Goal: Information Seeking & Learning: Learn about a topic

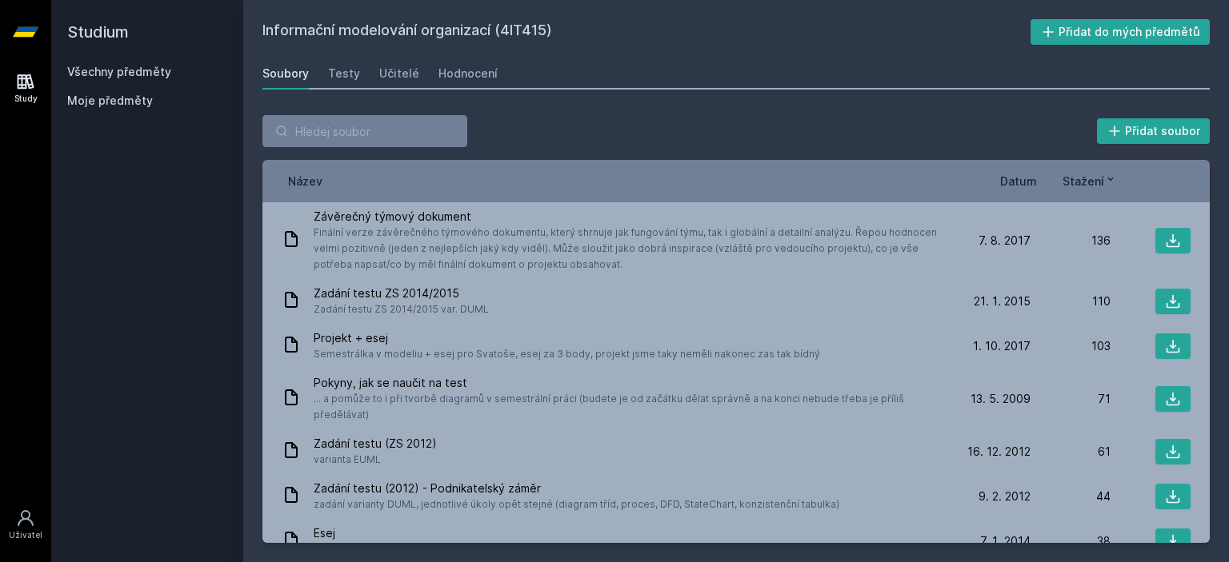
click at [150, 71] on link "Všechny předměty" at bounding box center [119, 72] width 104 height 14
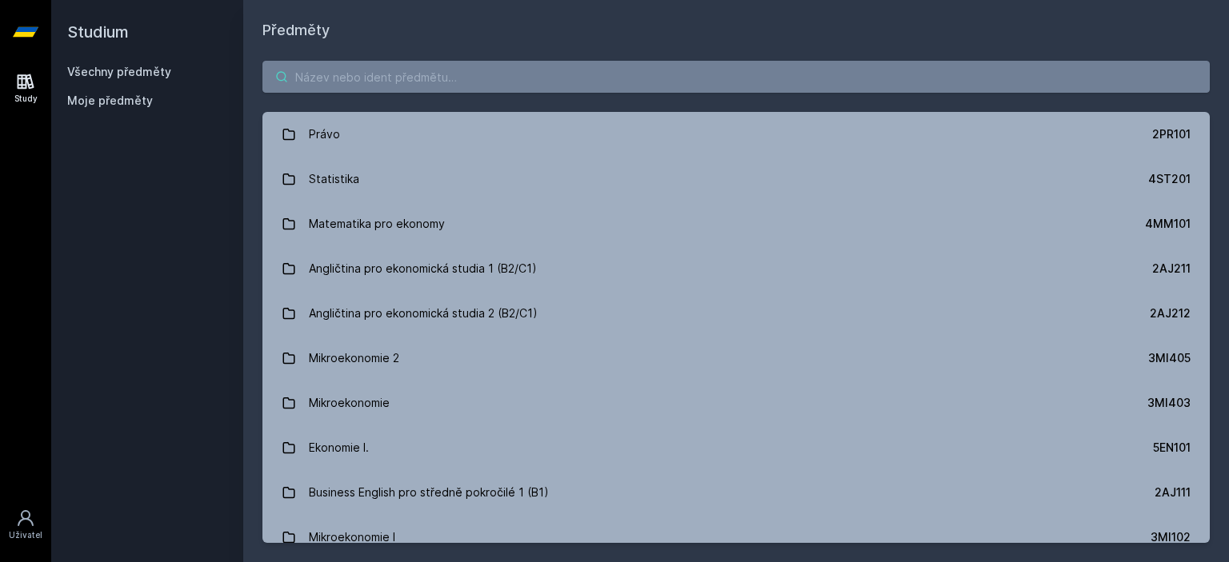
click at [407, 78] on input "search" at bounding box center [735, 77] width 947 height 32
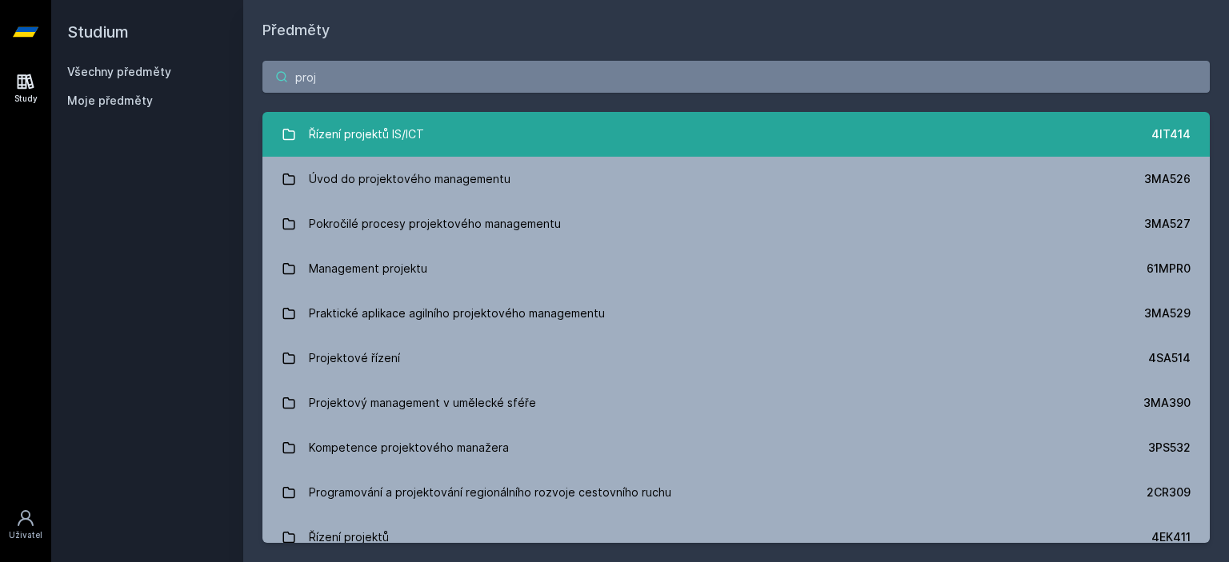
type input "proj"
click at [472, 120] on link "Řízení projektů IS/ICT 4IT414" at bounding box center [735, 134] width 947 height 45
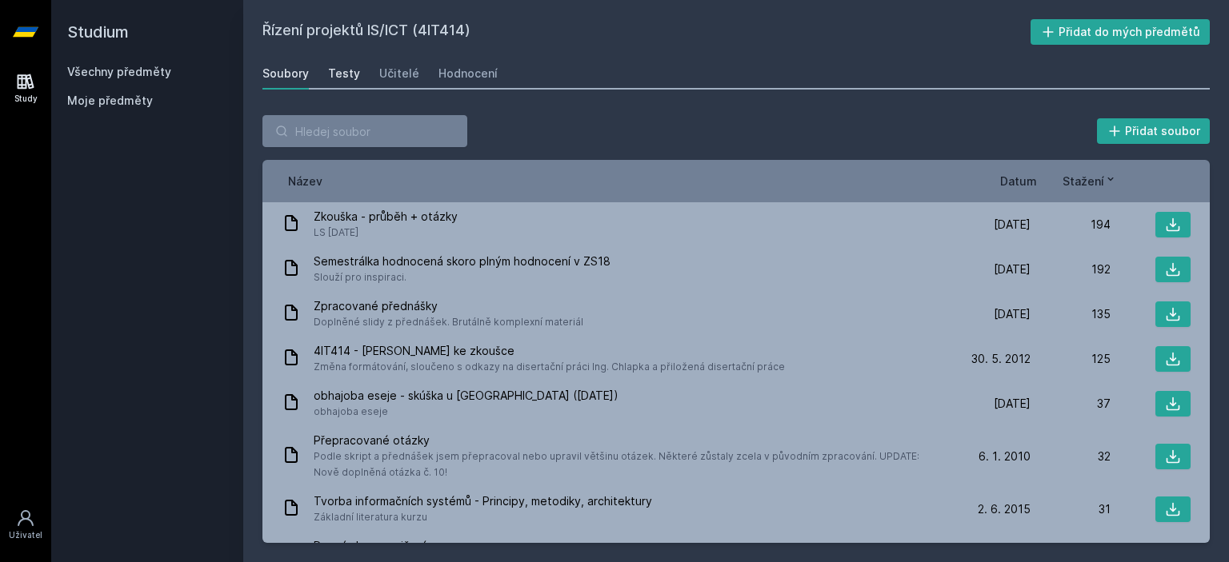
click at [341, 82] on link "Testy" at bounding box center [344, 74] width 32 height 32
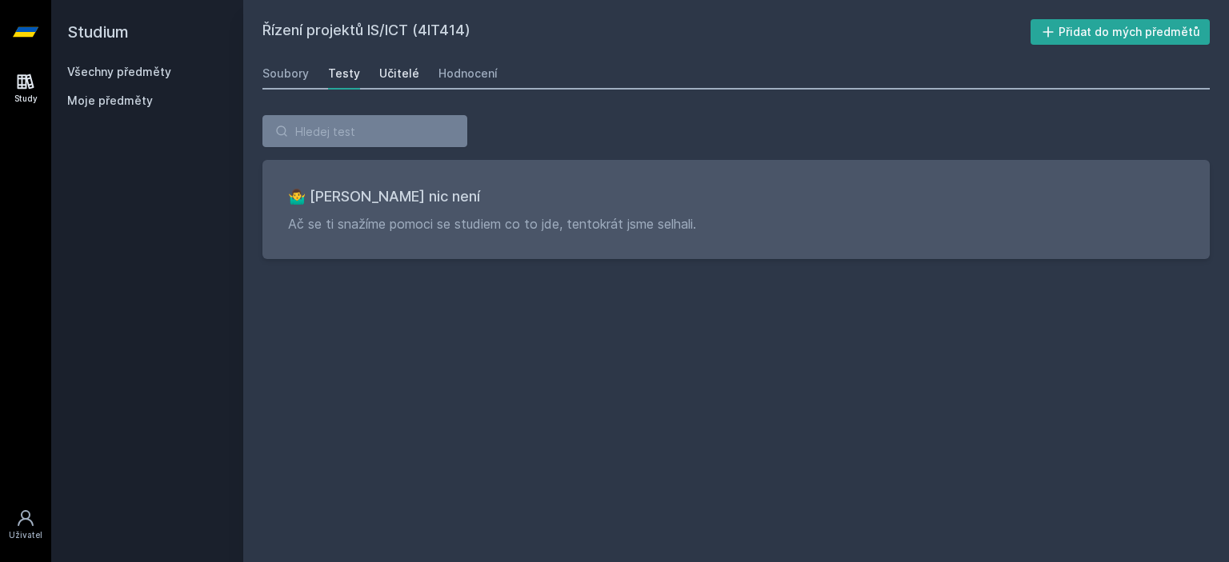
click at [394, 63] on link "Učitelé" at bounding box center [399, 74] width 40 height 32
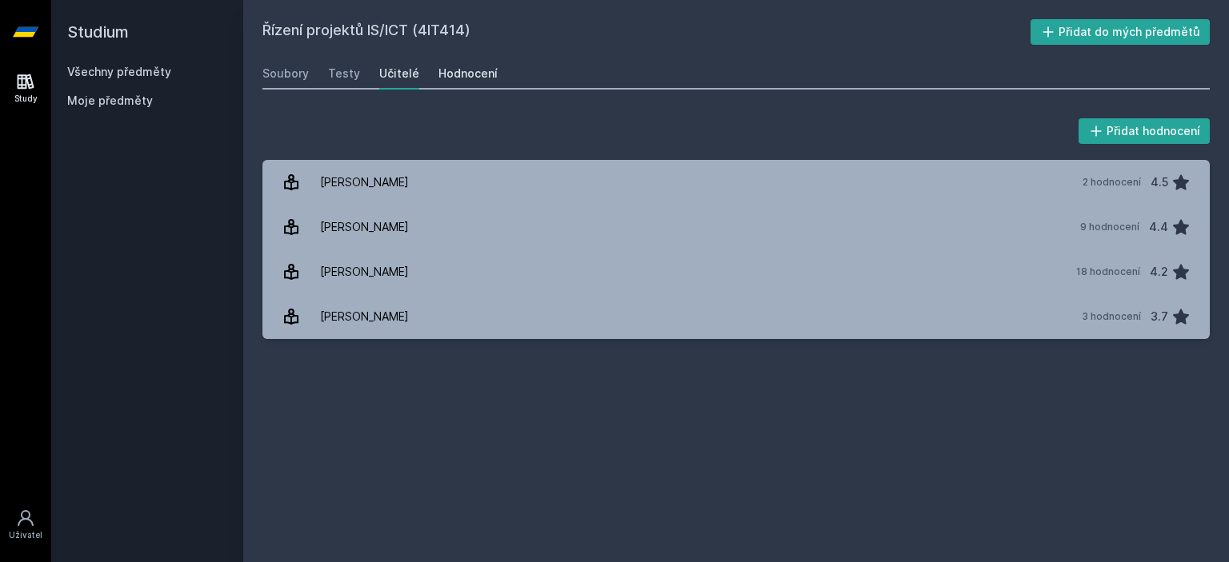
click at [458, 76] on div "Hodnocení" at bounding box center [467, 74] width 59 height 16
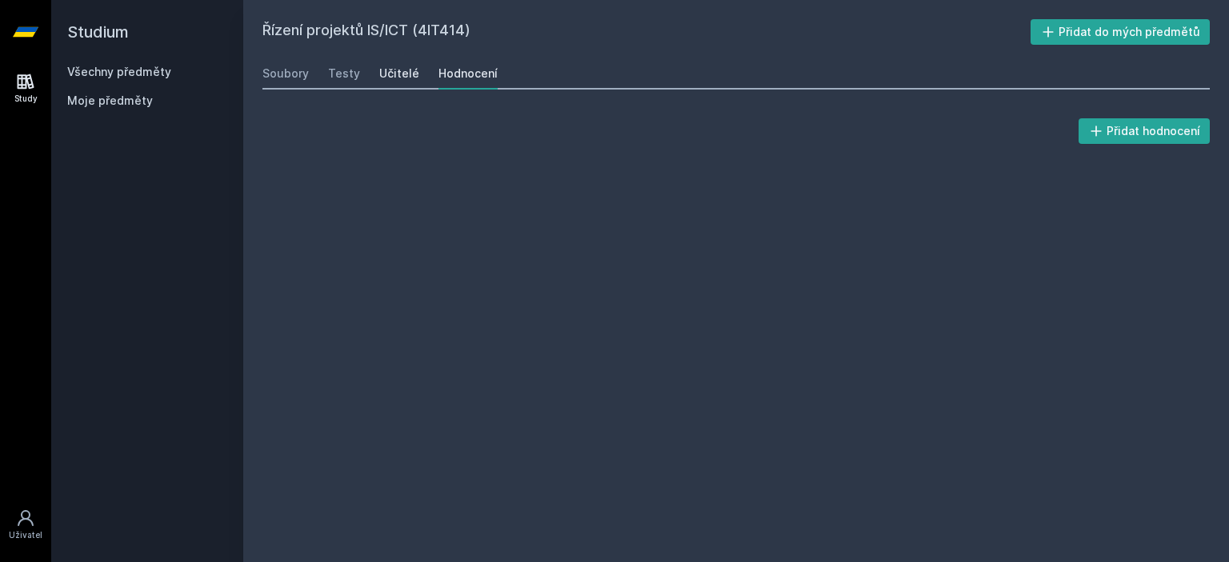
click at [408, 78] on div "Učitelé" at bounding box center [399, 74] width 40 height 16
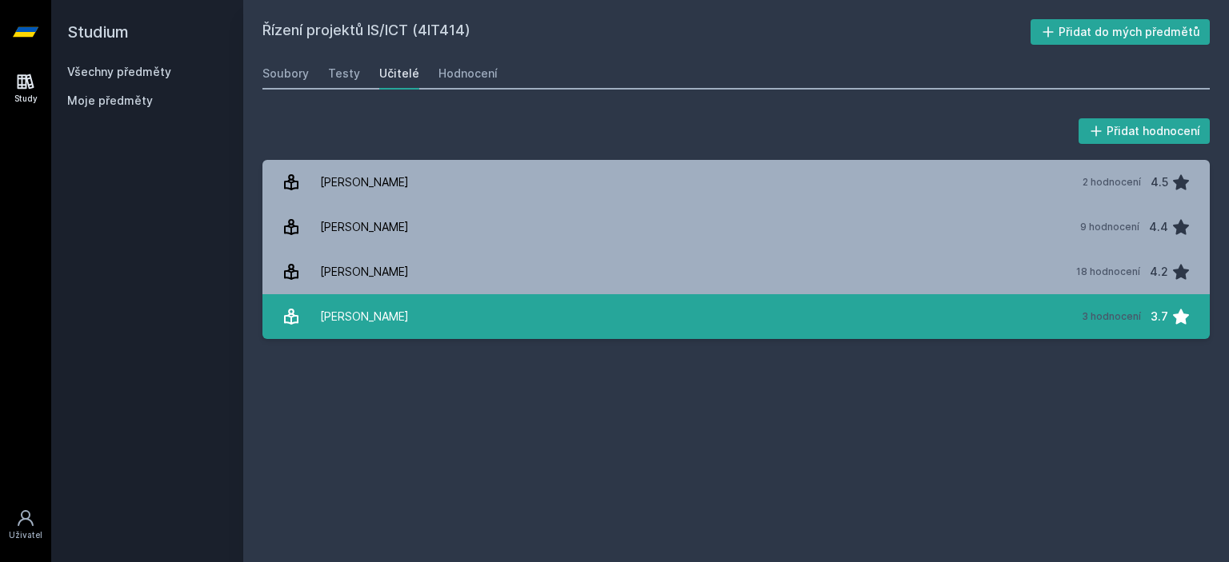
click at [410, 323] on link "[PERSON_NAME][DATE] hodnocení 3.7" at bounding box center [735, 316] width 947 height 45
